Goal: Complete application form

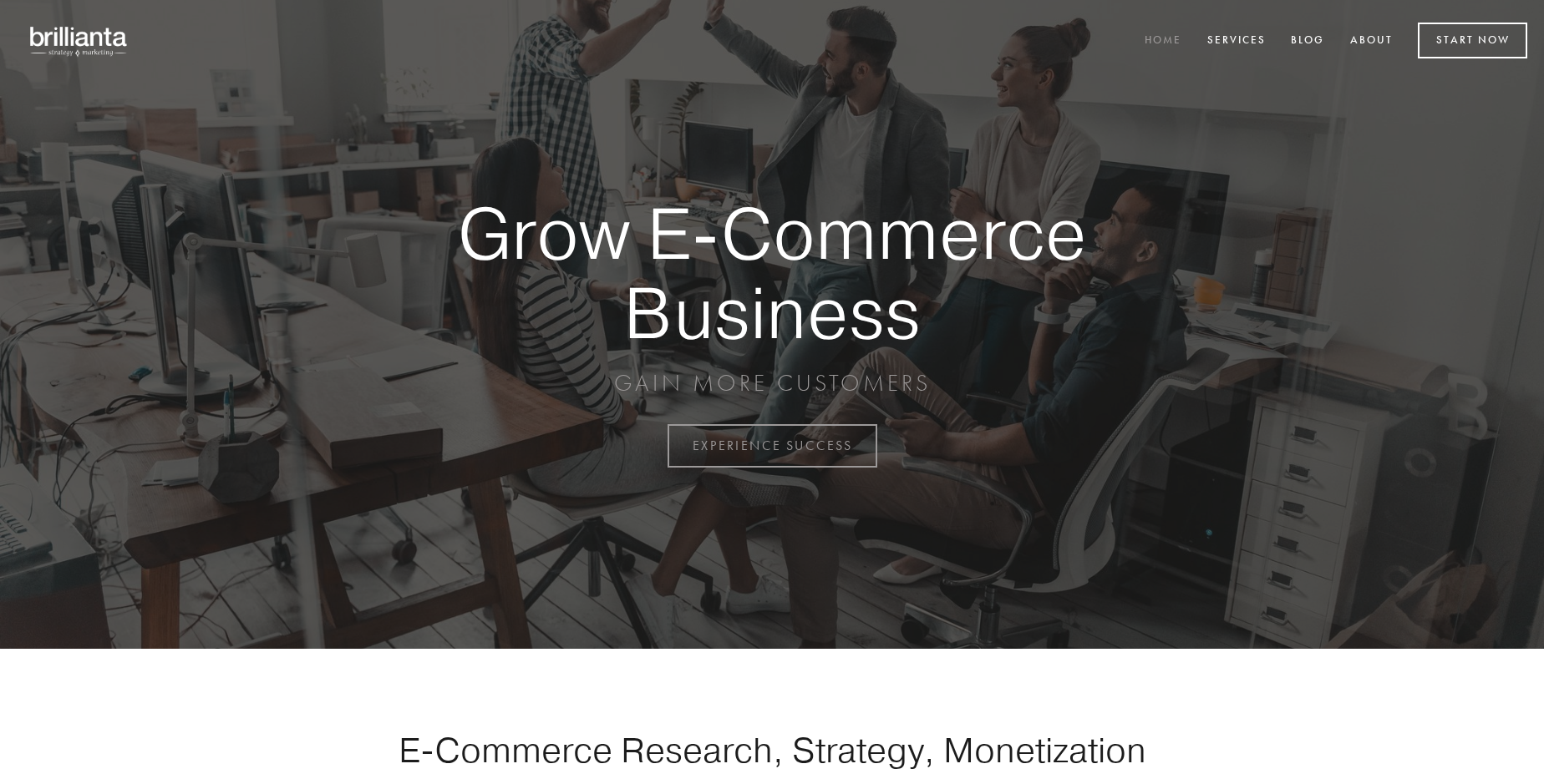
scroll to position [4379, 0]
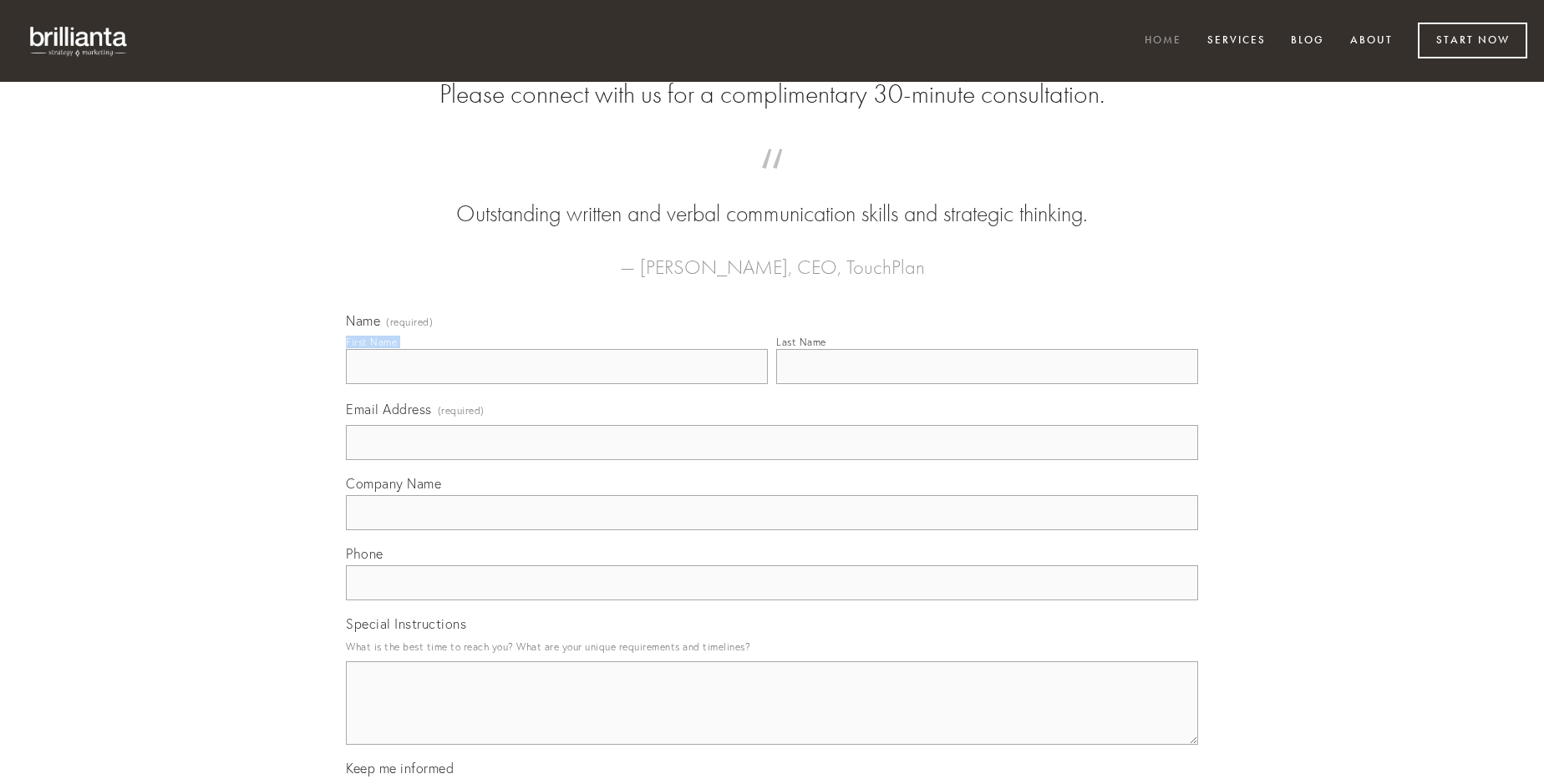
type input "[PERSON_NAME]"
click at [986, 384] on input "Last Name" at bounding box center [987, 367] width 422 height 35
type input "[PERSON_NAME]"
click at [772, 461] on input "Email Address (required)" at bounding box center [772, 442] width 852 height 35
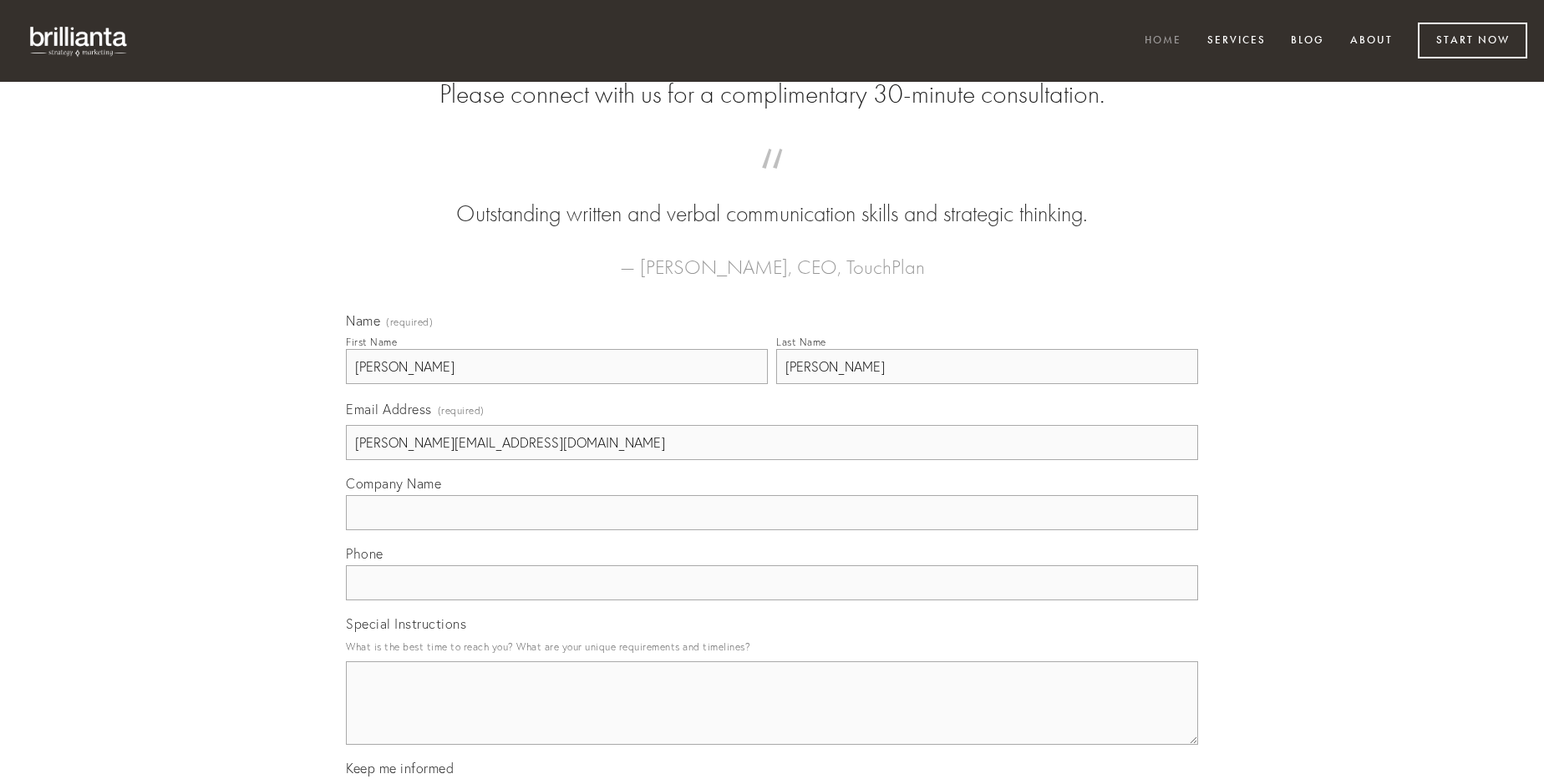
type input "[PERSON_NAME][EMAIL_ADDRESS][DOMAIN_NAME]"
click at [772, 530] on input "Company Name" at bounding box center [772, 513] width 852 height 35
type input "turpis"
click at [772, 601] on input "text" at bounding box center [772, 583] width 852 height 35
click at [772, 718] on textarea "Special Instructions" at bounding box center [772, 704] width 852 height 83
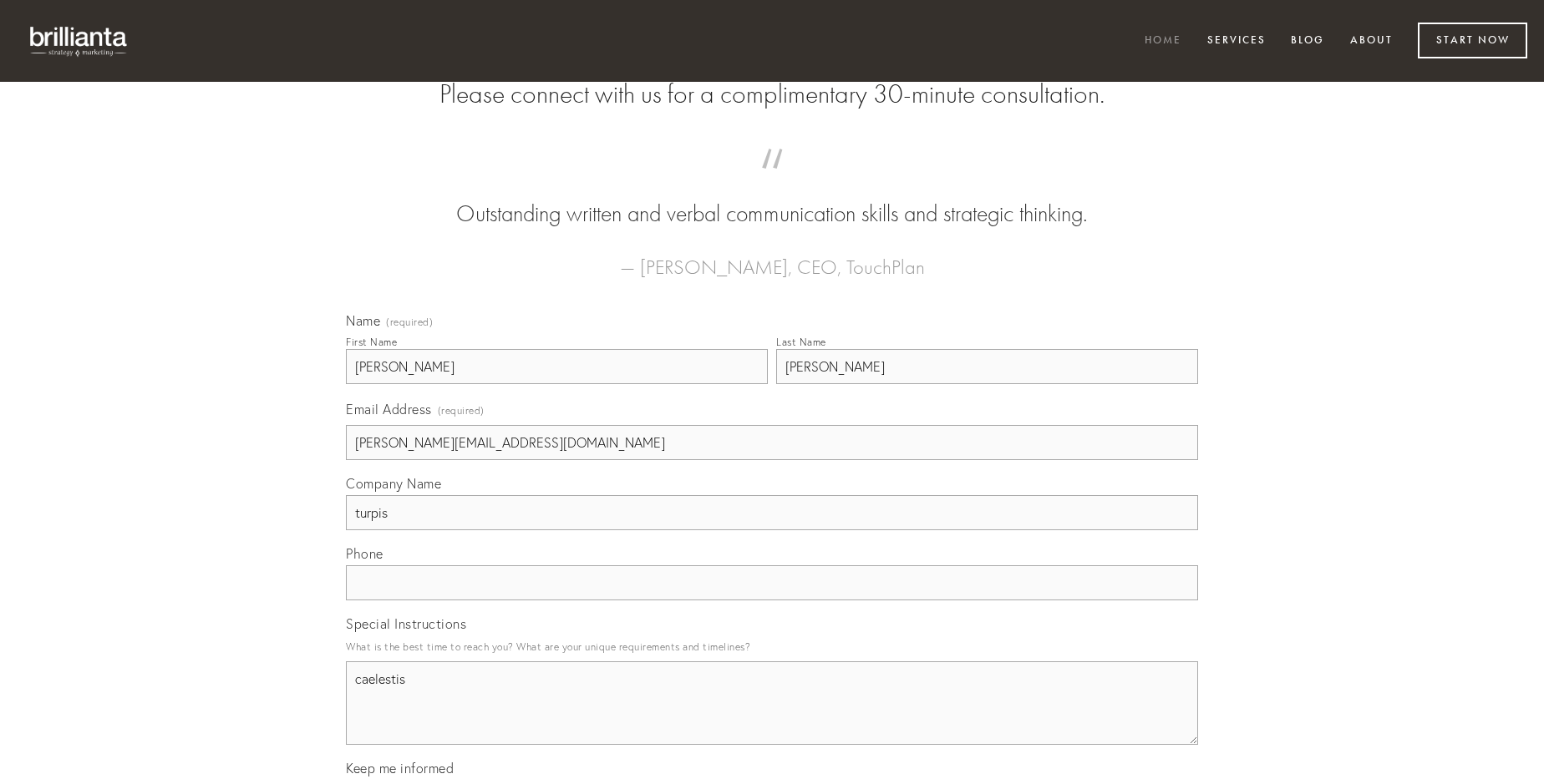
type textarea "caelestis"
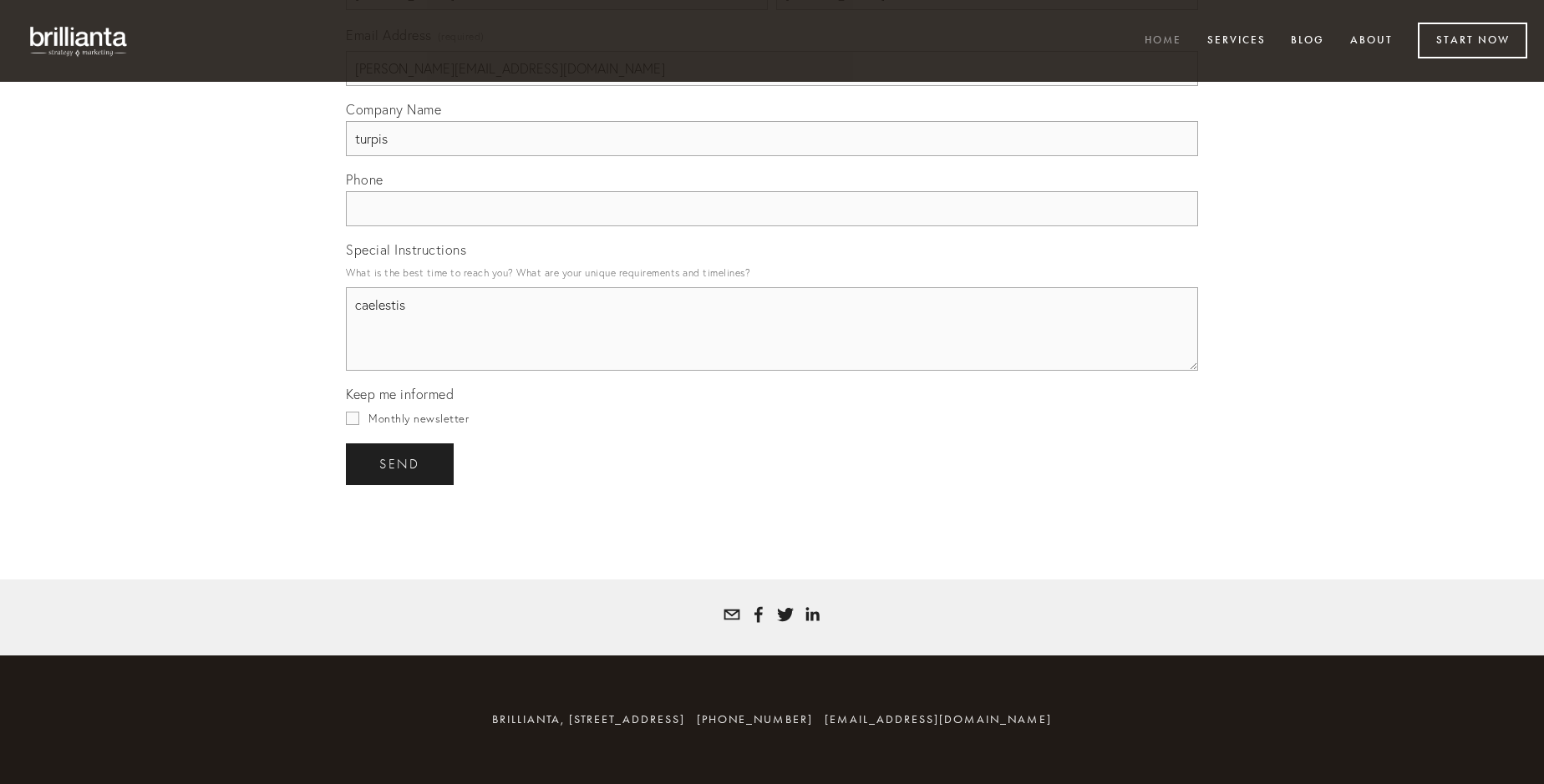
click at [401, 464] on span "send" at bounding box center [400, 465] width 41 height 15
